Goal: Task Accomplishment & Management: Complete application form

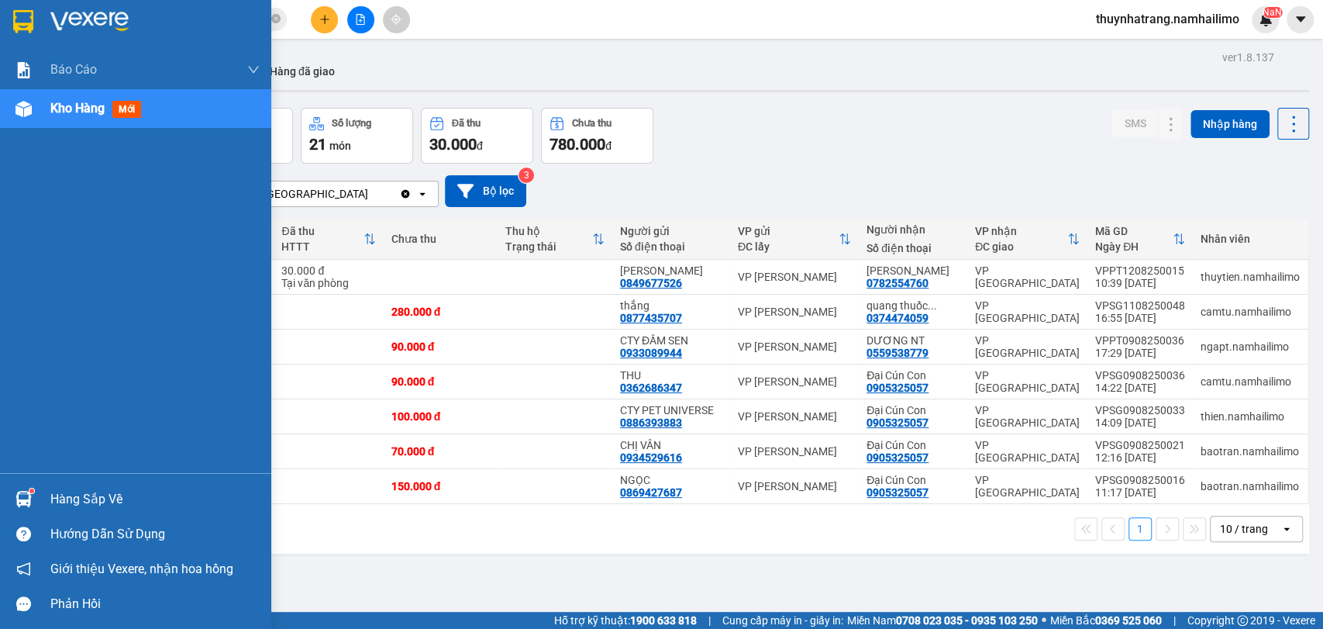
click at [98, 501] on div "Hàng sắp về" at bounding box center [154, 499] width 209 height 23
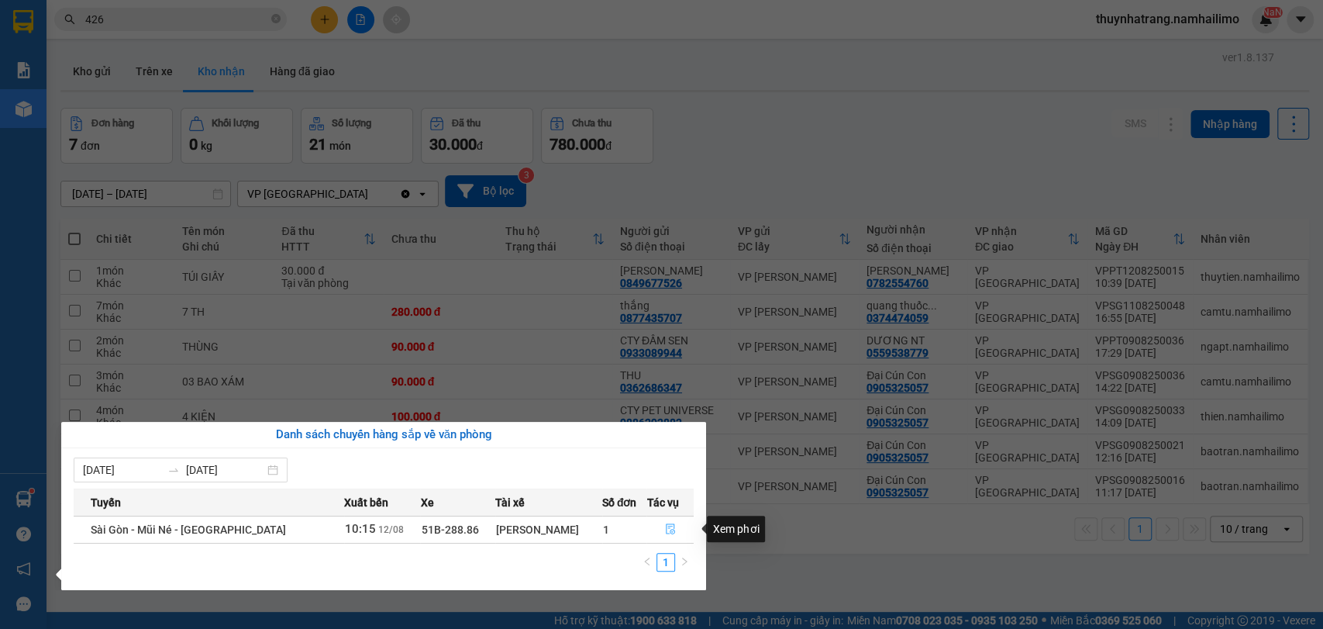
click at [671, 529] on icon "file-done" at bounding box center [670, 528] width 11 height 11
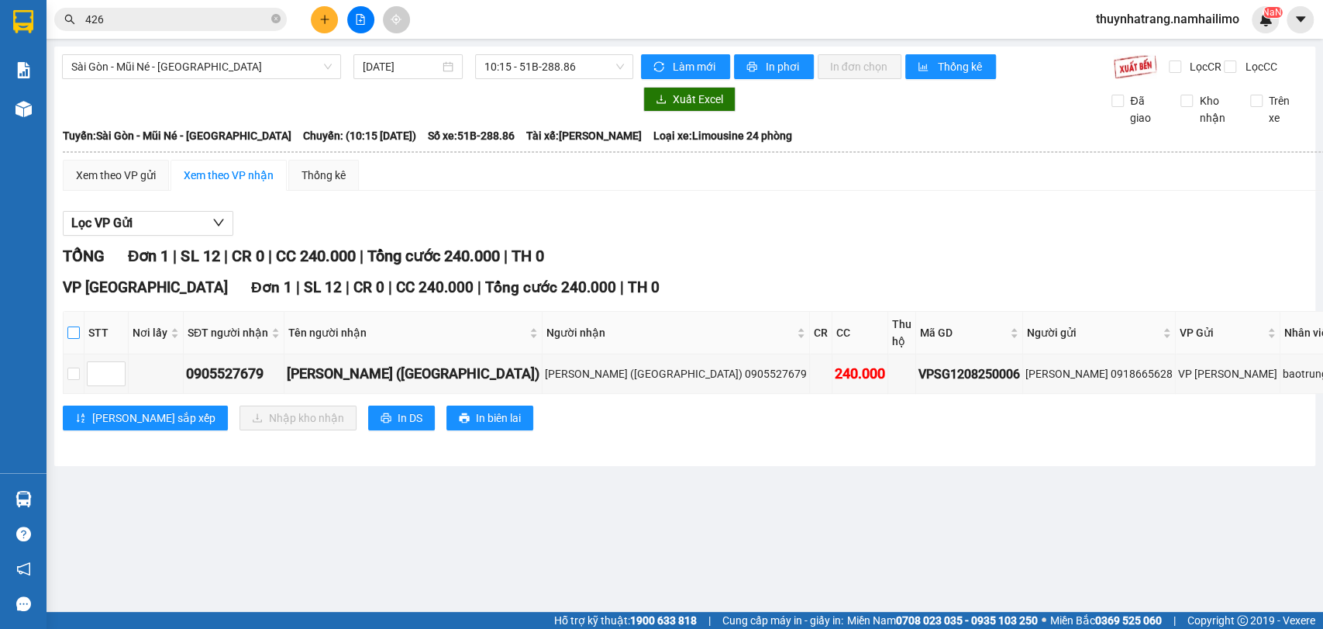
click at [78, 339] on input "checkbox" at bounding box center [73, 332] width 12 height 12
checkbox input "true"
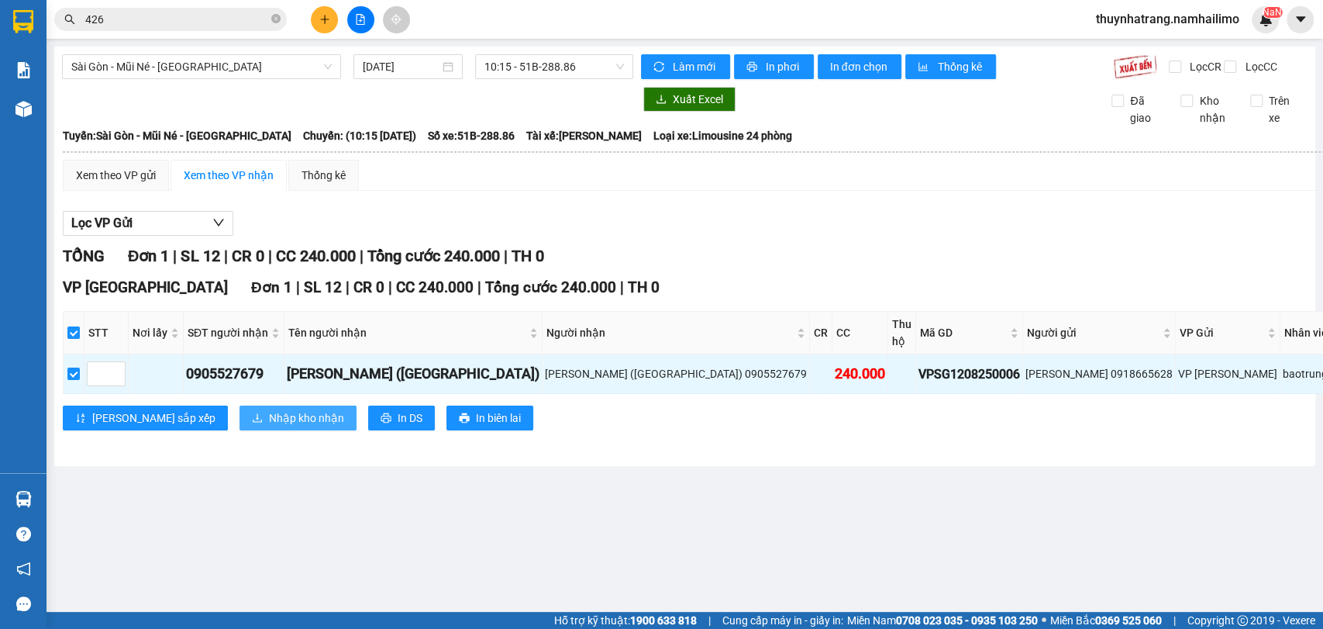
click at [269, 426] on span "Nhập kho nhận" at bounding box center [306, 417] width 75 height 17
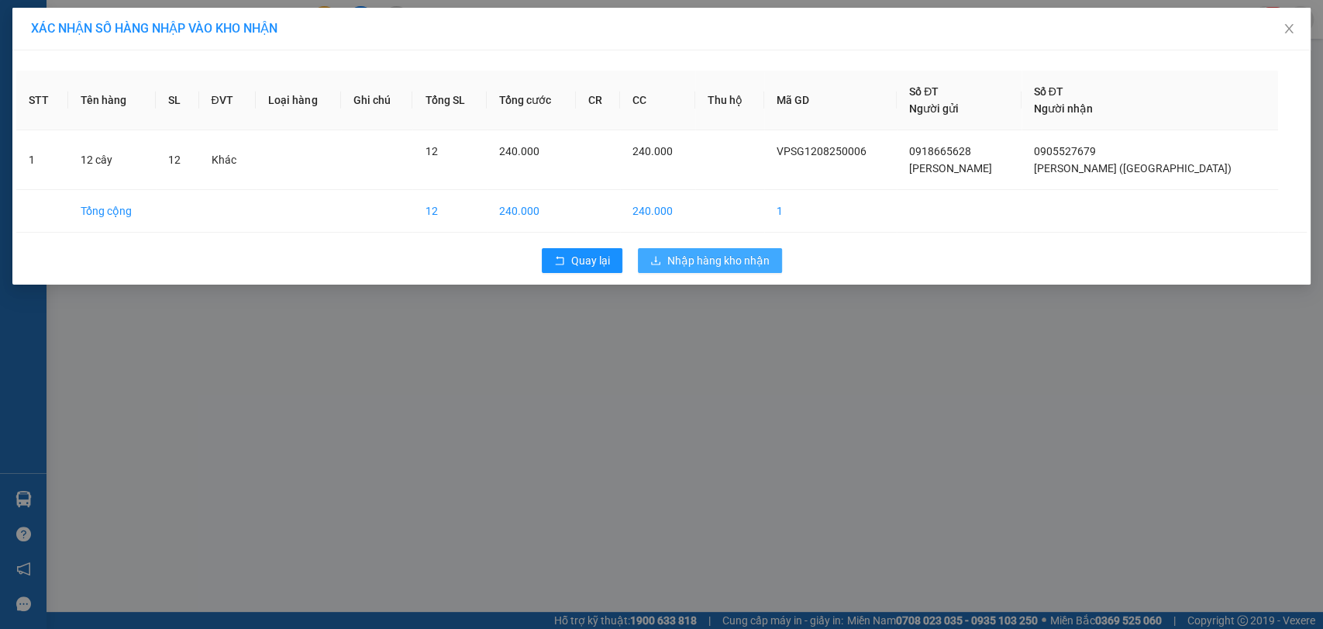
click at [744, 268] on span "Nhập hàng kho nhận" at bounding box center [719, 260] width 102 height 17
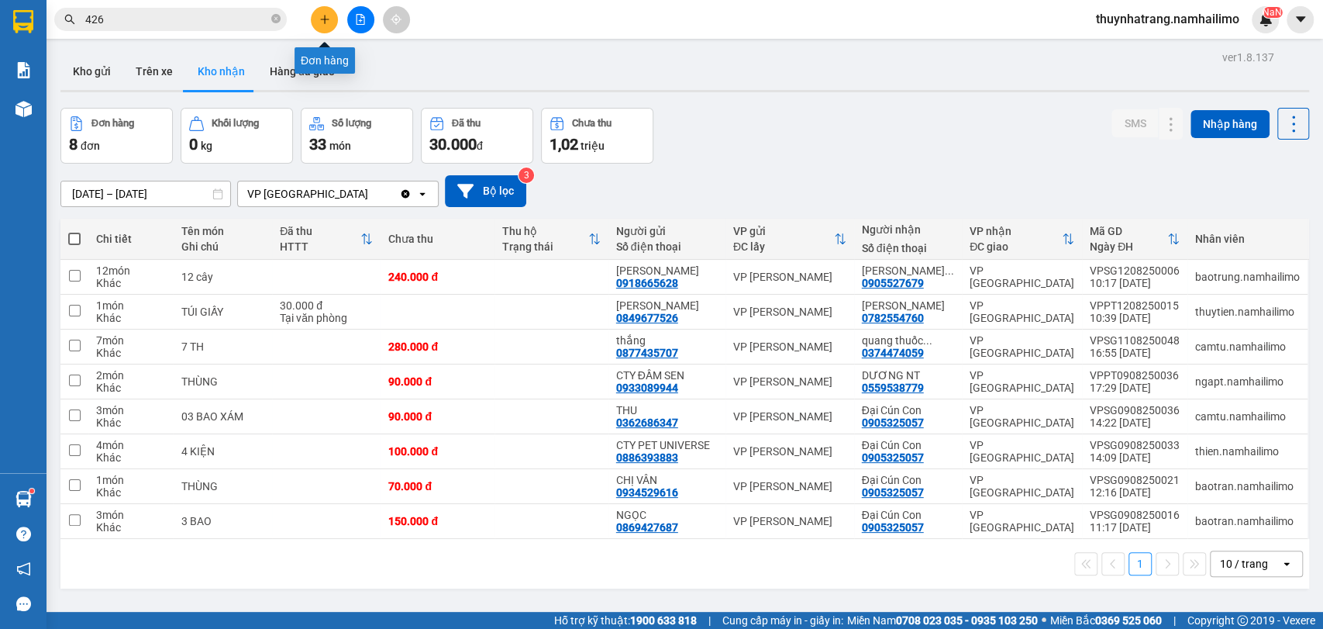
click at [322, 25] on button at bounding box center [324, 19] width 27 height 27
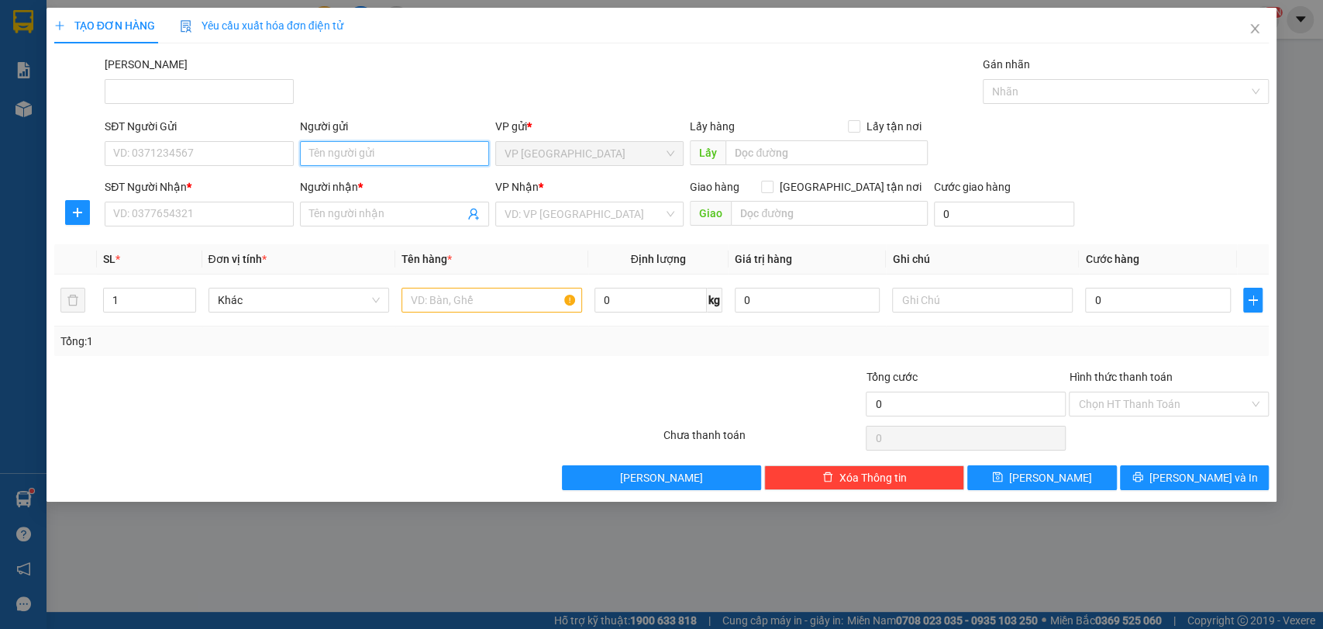
click at [352, 153] on input "Người gửi" at bounding box center [394, 153] width 189 height 25
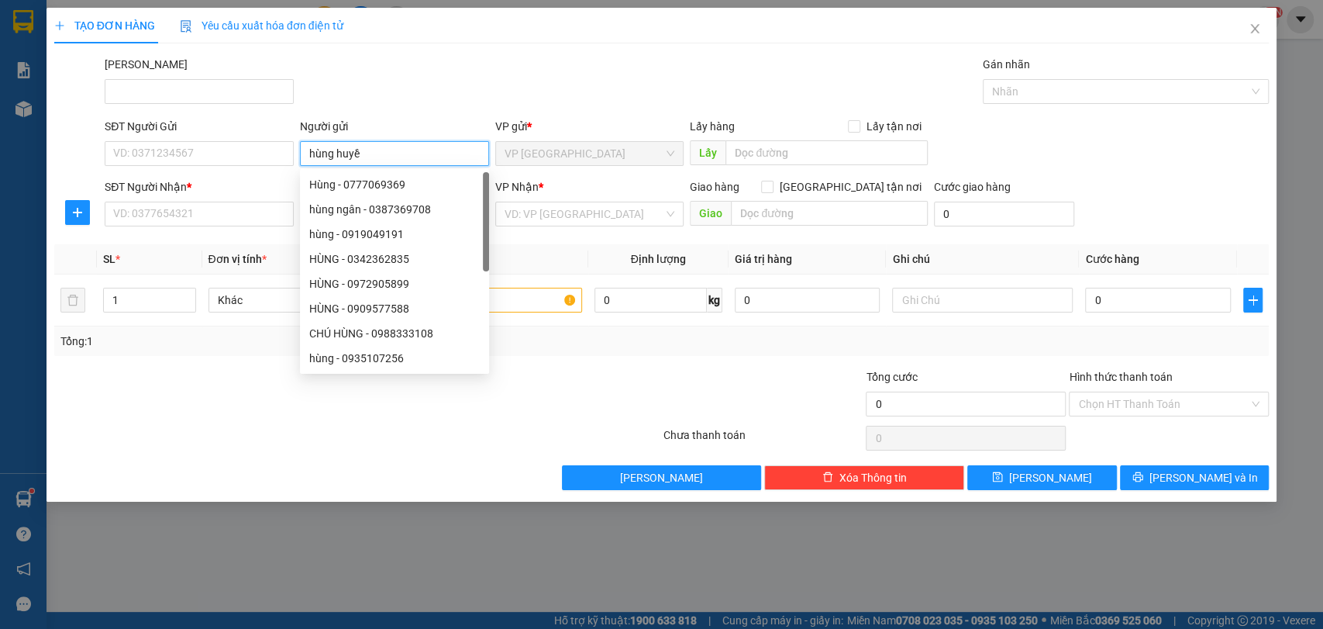
type input "[PERSON_NAME]"
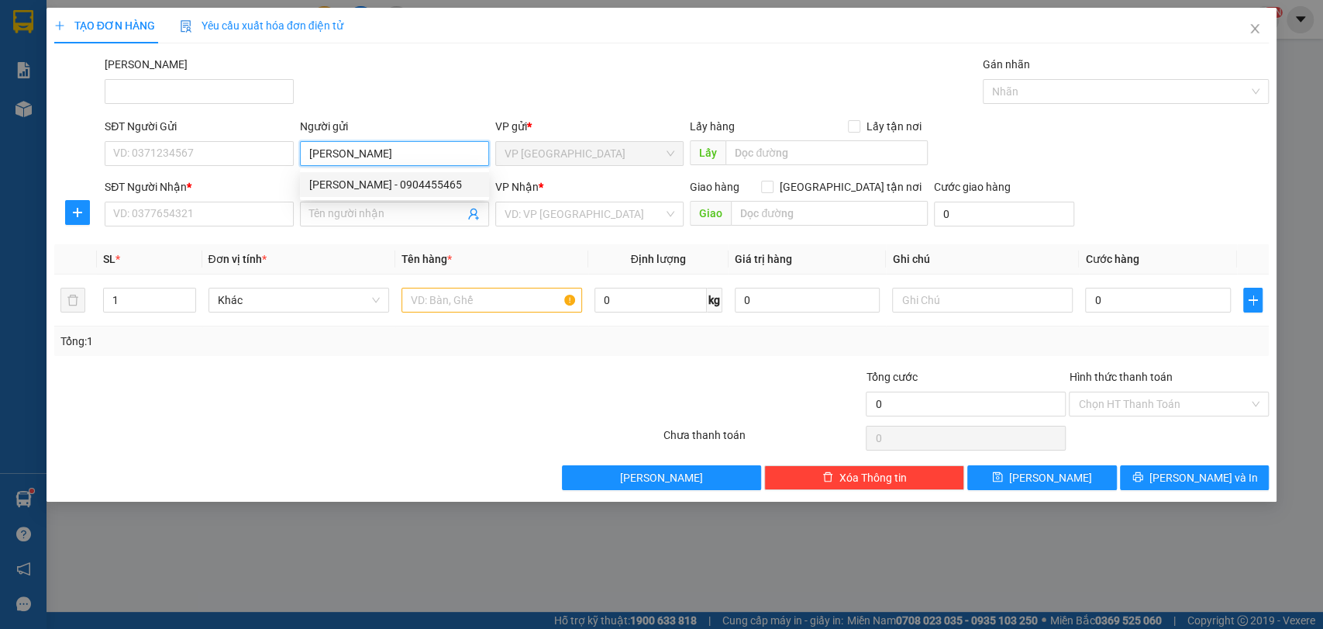
click at [396, 184] on div "[PERSON_NAME] - 0904455465" at bounding box center [394, 184] width 171 height 17
type input "0904455465"
type input "[PERSON_NAME]"
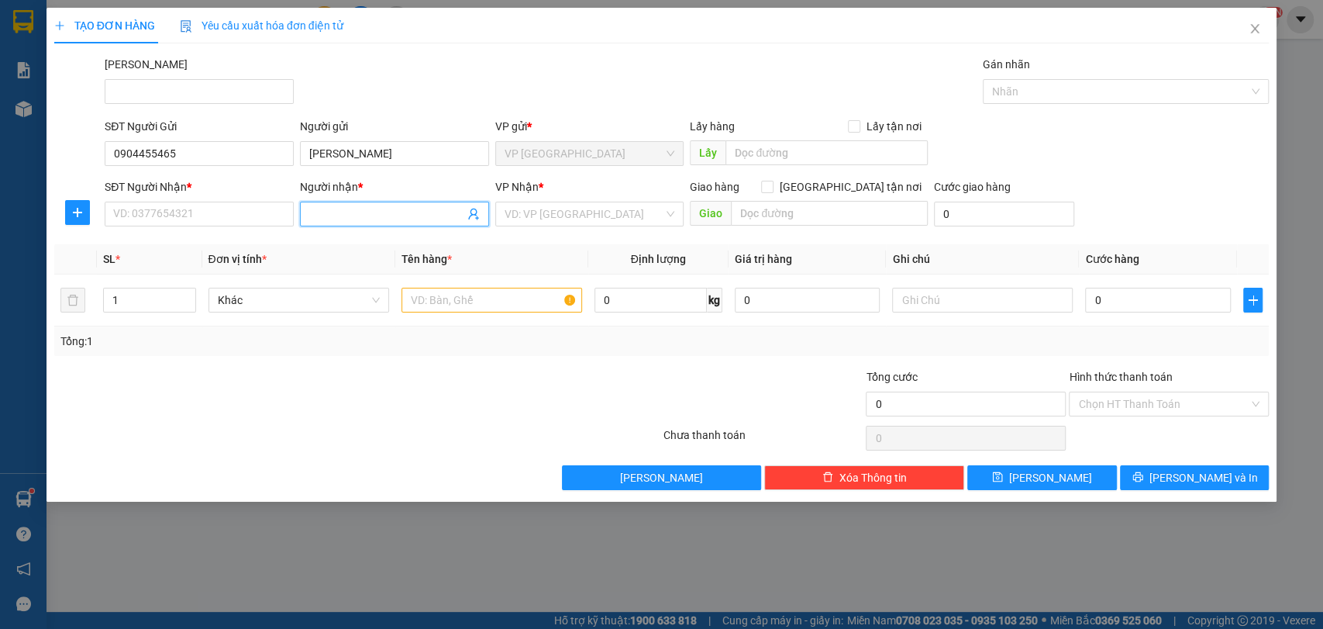
click at [358, 216] on input "Người nhận *" at bounding box center [386, 213] width 155 height 17
type input "TUYỀN PT"
click at [385, 251] on div "CHỊ TUYỀN PT - 0909809183" at bounding box center [394, 244] width 171 height 17
type input "0909809183"
type input "CHỊ TUYỀN PT"
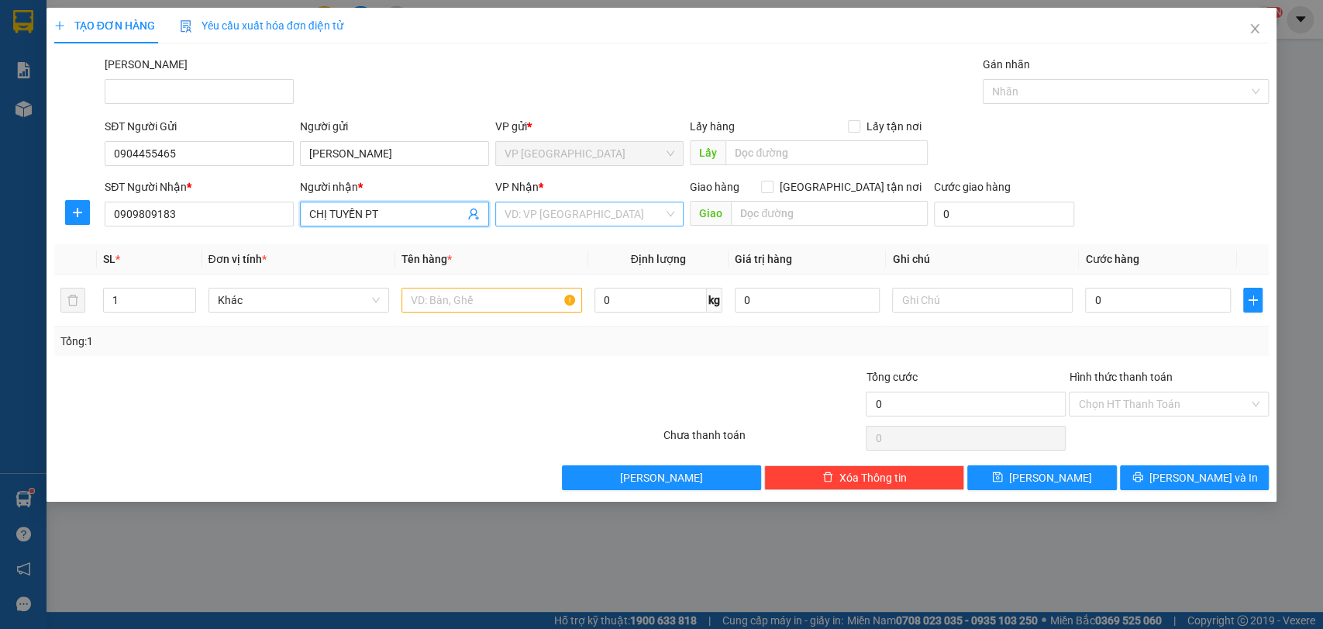
click at [605, 213] on input "search" at bounding box center [585, 213] width 160 height 23
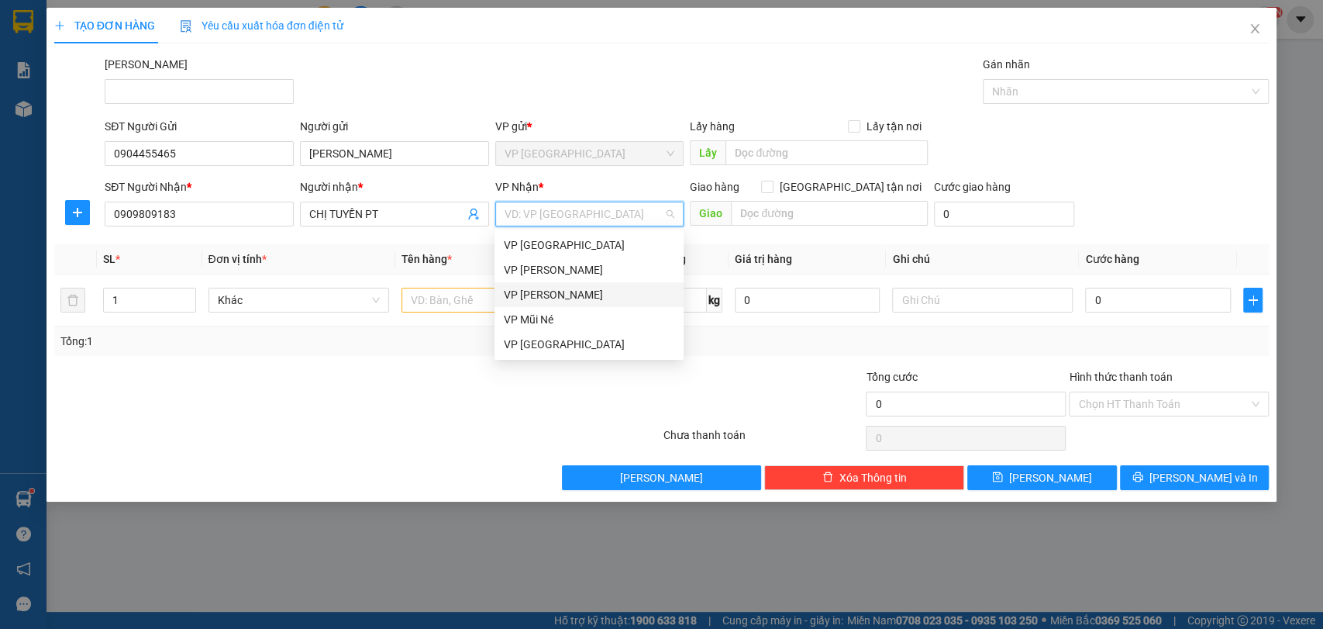
click at [572, 295] on div "VP [PERSON_NAME]" at bounding box center [589, 294] width 171 height 17
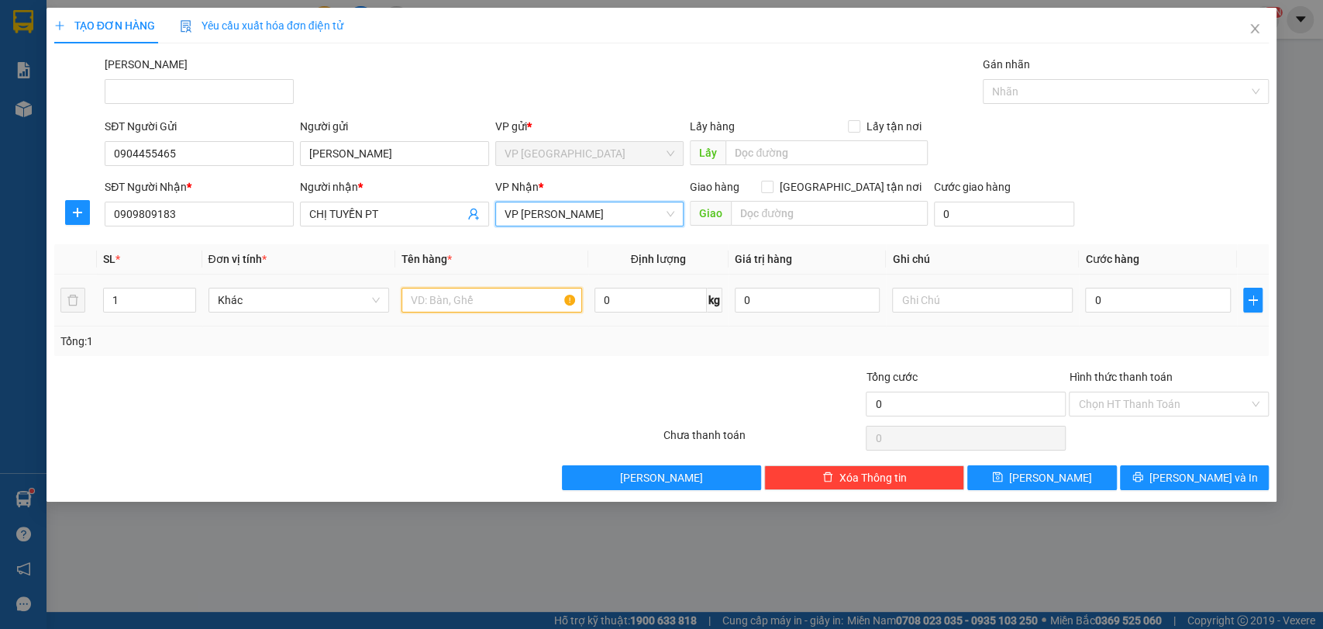
click at [460, 306] on input "text" at bounding box center [492, 300] width 181 height 25
type input "1 XỐP, 1 GIẤY"
click at [1133, 305] on input "0" at bounding box center [1158, 300] width 146 height 25
type input "1"
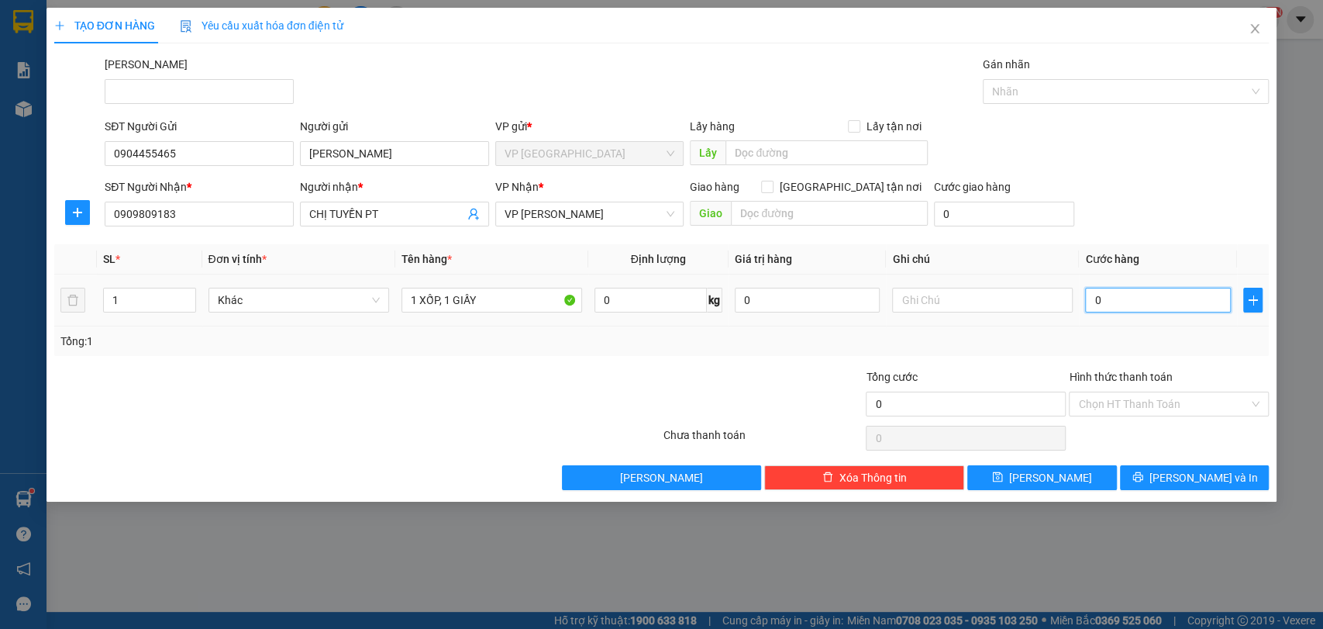
type input "1"
type input "10"
type input "100"
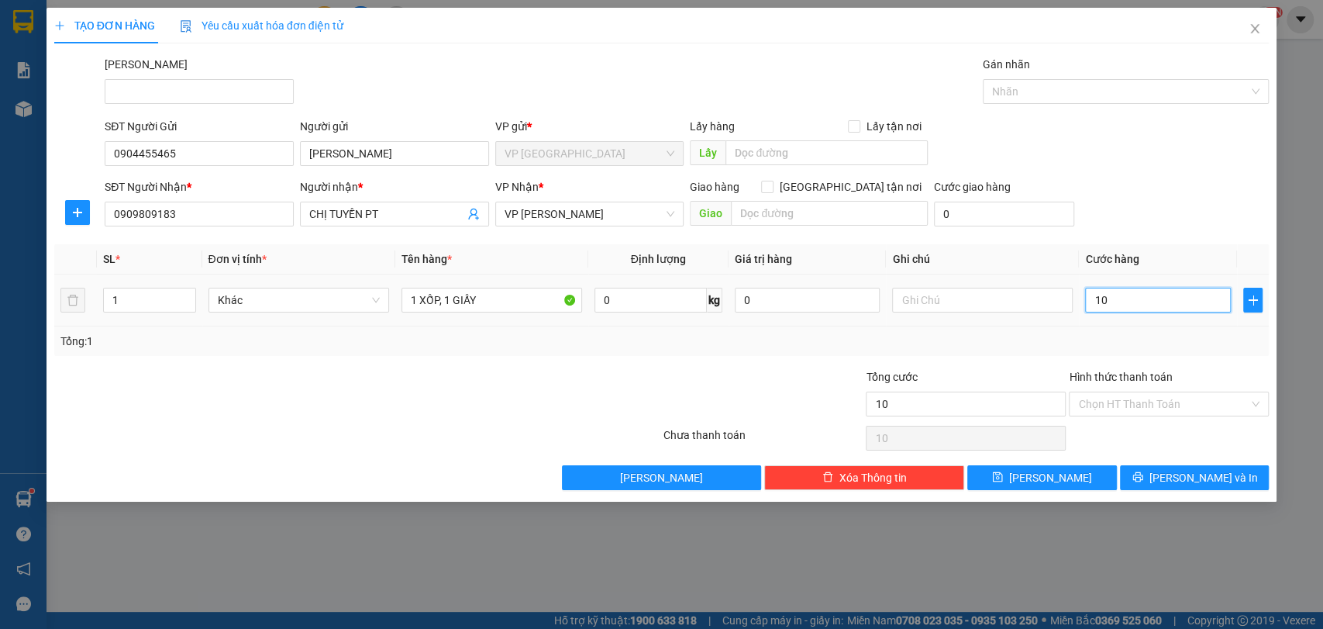
type input "100"
type input "1.000"
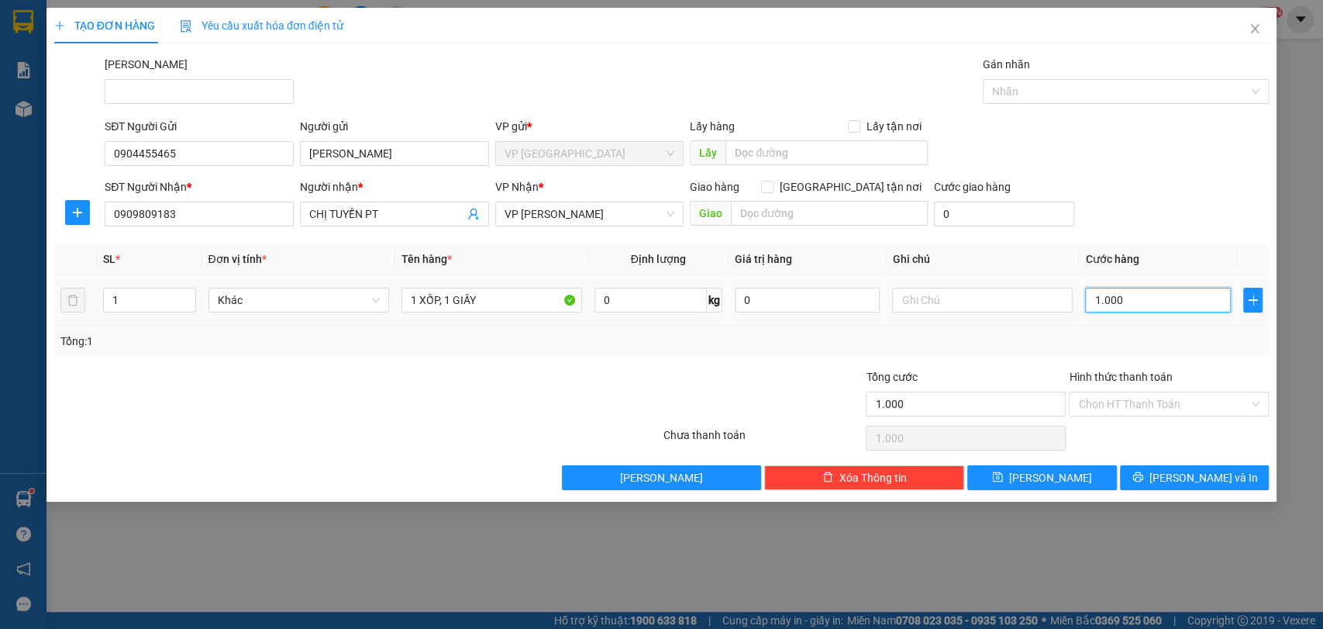
type input "10.000"
type input "100.000"
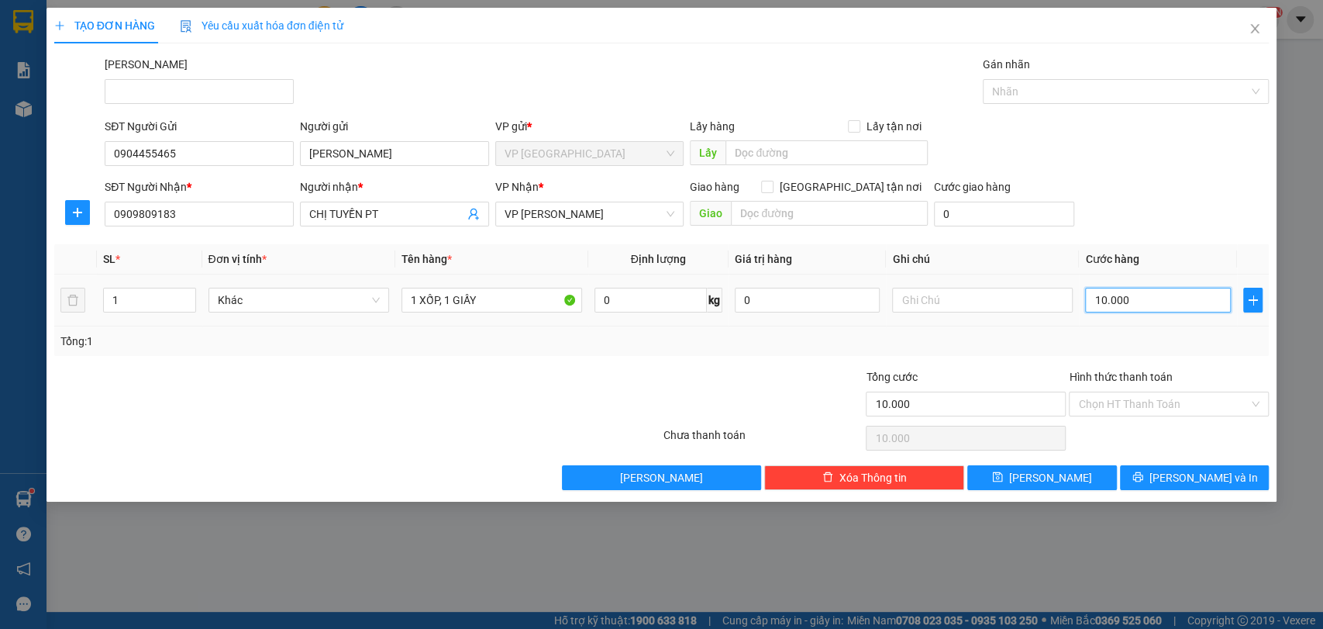
type input "100.000"
click at [1213, 476] on span "[PERSON_NAME] và In" at bounding box center [1204, 477] width 109 height 17
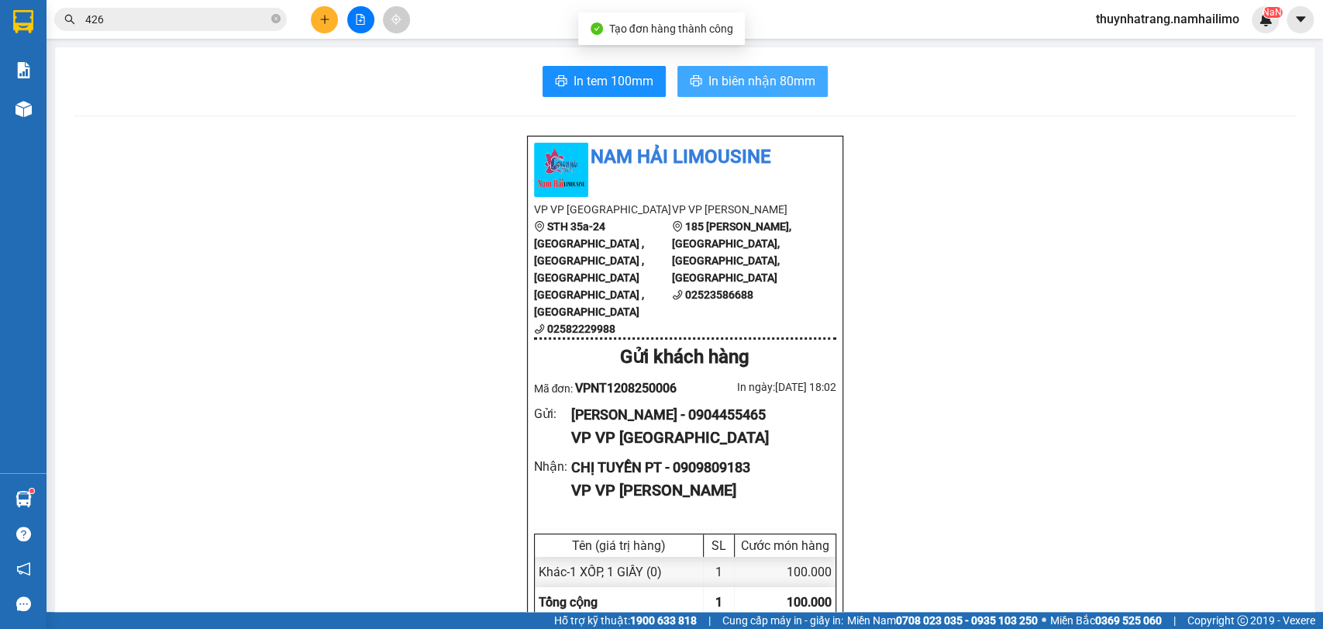
click at [754, 85] on span "In biên nhận 80mm" at bounding box center [762, 80] width 107 height 19
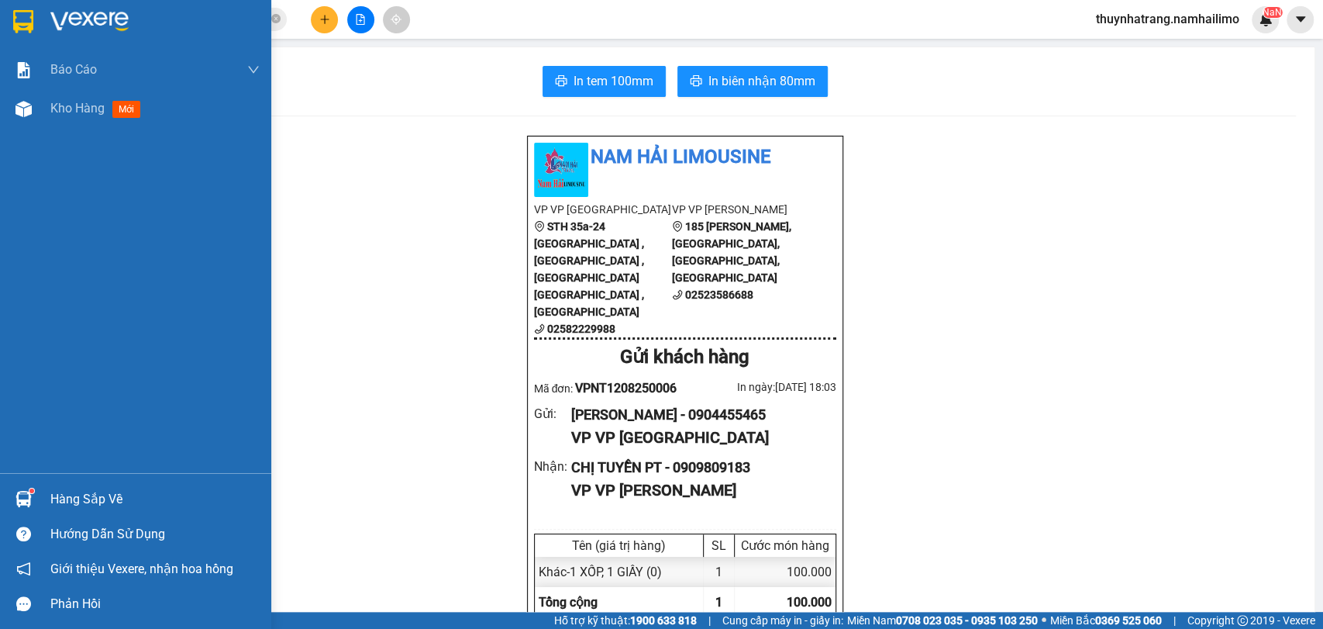
click at [20, 26] on img at bounding box center [23, 21] width 20 height 23
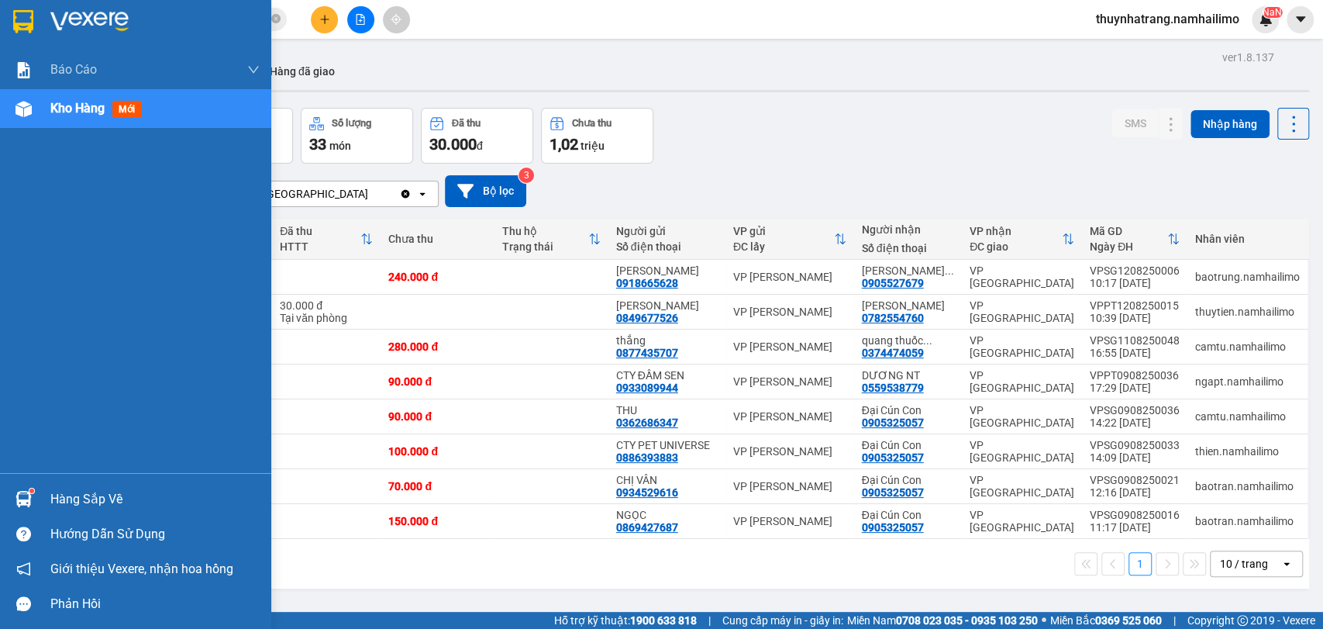
click at [26, 36] on div at bounding box center [135, 25] width 271 height 50
click at [16, 29] on img at bounding box center [23, 21] width 20 height 23
